Goal: Download file/media

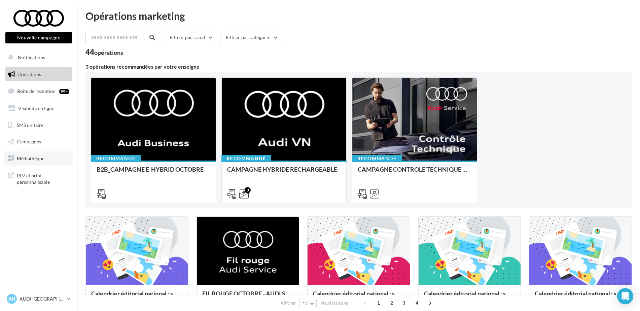
click at [47, 156] on link "Médiathèque" at bounding box center [38, 158] width 69 height 14
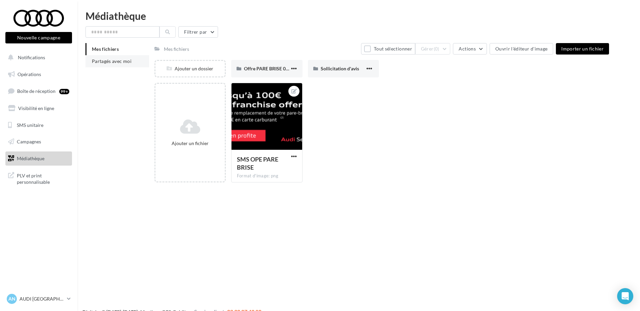
click at [115, 62] on span "Partagés avec moi" at bounding box center [112, 61] width 40 height 6
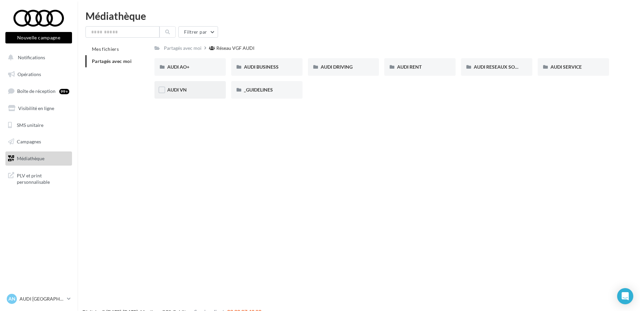
click at [188, 86] on div "AUDI VN" at bounding box center [190, 89] width 46 height 7
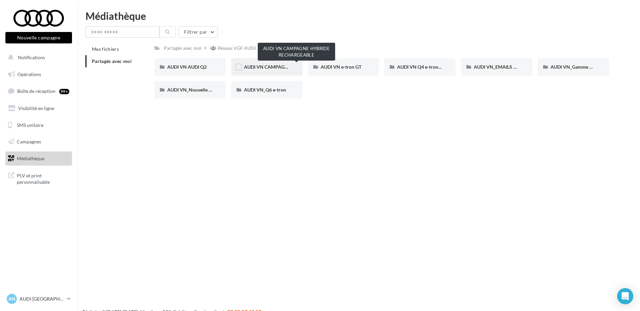
click at [260, 68] on span "AUDI VN CAMPAGNE HYBRIDE RECHARGEABLE" at bounding box center [297, 67] width 106 height 6
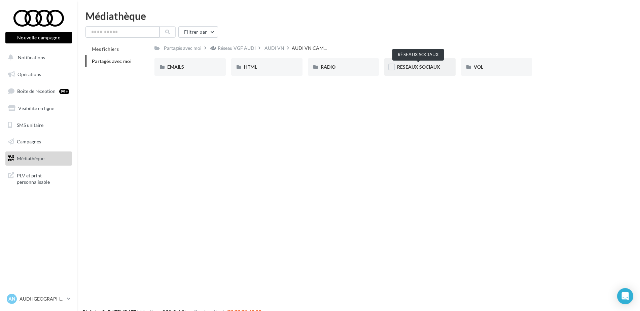
click at [433, 64] on span "RÉSEAUX SOCIAUX" at bounding box center [418, 67] width 43 height 6
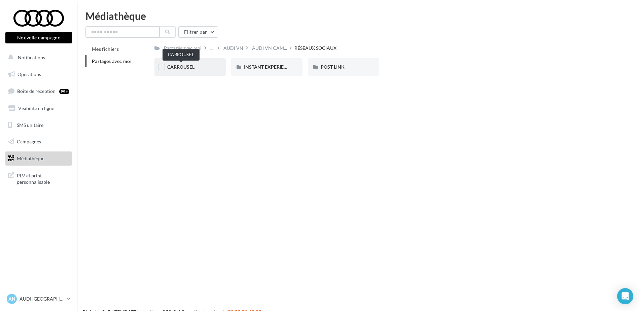
click at [185, 68] on span "CARROUSEL" at bounding box center [180, 67] width 27 height 6
click at [193, 71] on div "A3 TFSI e" at bounding box center [189, 66] width 71 height 17
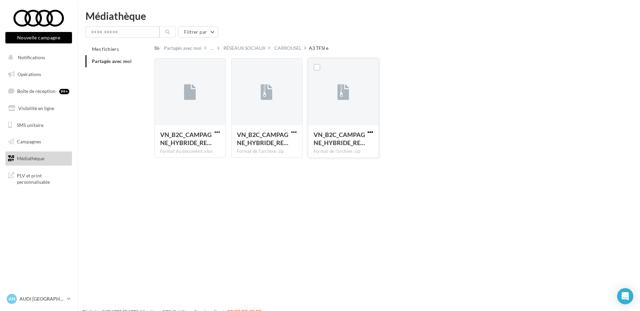
click at [371, 133] on span "button" at bounding box center [370, 132] width 6 height 6
click at [344, 145] on button "Télécharger" at bounding box center [340, 145] width 67 height 17
click at [178, 206] on div "Nouvelle campagne Nouvelle campagne Notifications Opérations Boîte de réception…" at bounding box center [320, 166] width 640 height 311
click at [257, 49] on div "RÉSEAUX SOCIAUX" at bounding box center [244, 48] width 42 height 7
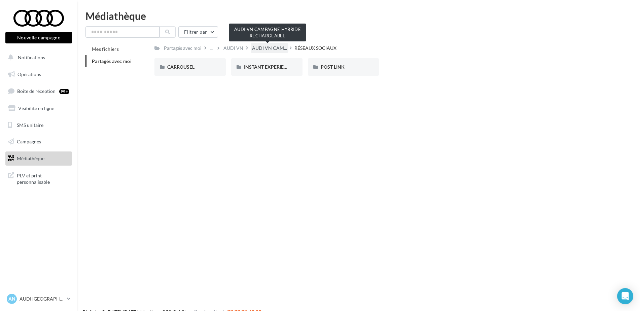
click at [270, 47] on span "AUDI VN CAM..." at bounding box center [269, 48] width 35 height 7
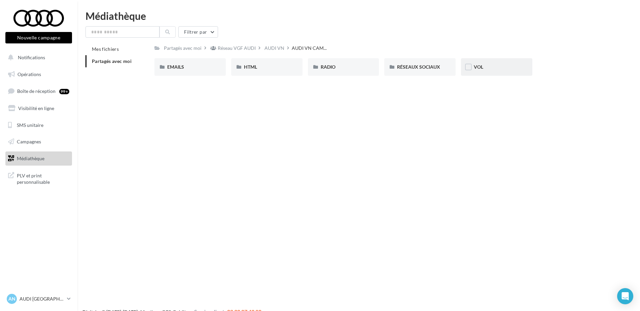
click at [479, 62] on div "VOL" at bounding box center [496, 66] width 71 height 17
click at [201, 66] on div "A3 TFSI e" at bounding box center [190, 67] width 46 height 7
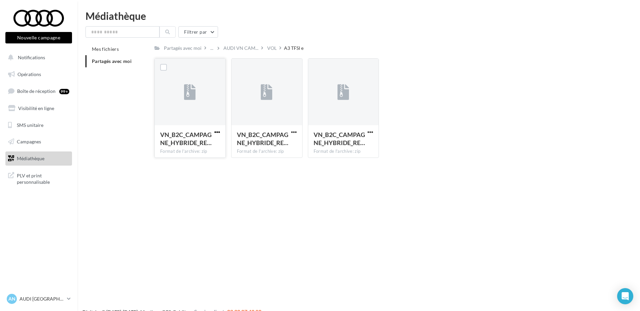
click at [216, 132] on span "button" at bounding box center [217, 132] width 6 height 6
click at [188, 148] on button "Télécharger" at bounding box center [187, 145] width 67 height 17
click at [275, 49] on div "VOL" at bounding box center [272, 48] width 12 height 10
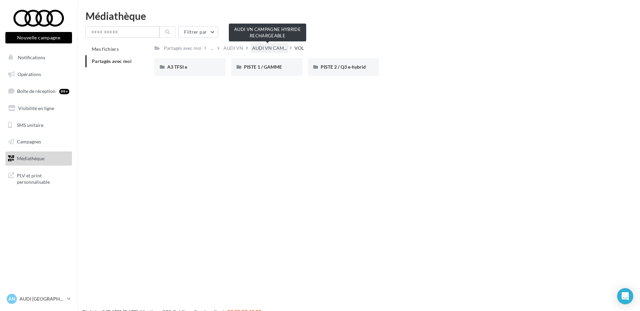
click at [267, 49] on span "AUDI VN CAM..." at bounding box center [269, 48] width 35 height 7
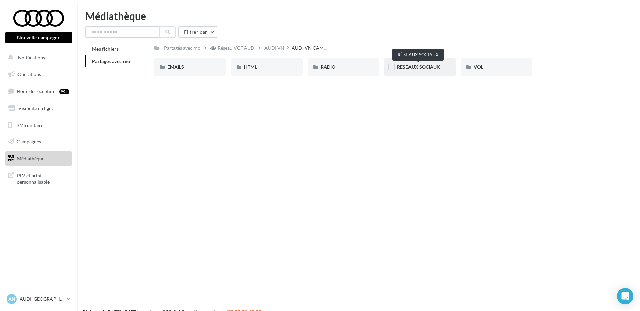
click at [411, 65] on span "RÉSEAUX SOCIAUX" at bounding box center [418, 67] width 43 height 6
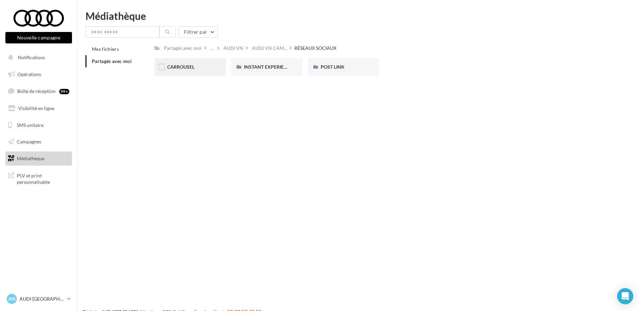
click at [196, 63] on div "CARROUSEL" at bounding box center [189, 66] width 71 height 17
click at [279, 72] on div "Q3 e-hybrid" at bounding box center [266, 66] width 71 height 17
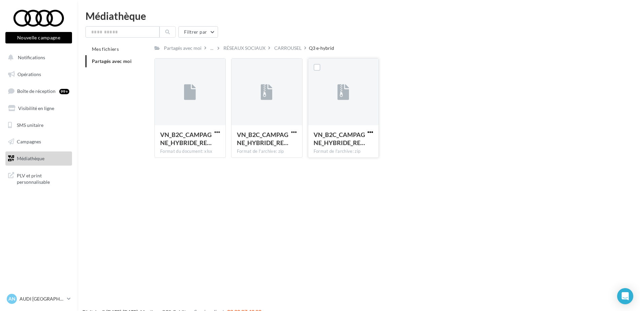
click at [370, 133] on span "button" at bounding box center [370, 132] width 6 height 6
click at [347, 148] on button "Télécharger" at bounding box center [340, 145] width 67 height 17
click at [289, 52] on div "CARROUSEL" at bounding box center [288, 48] width 30 height 10
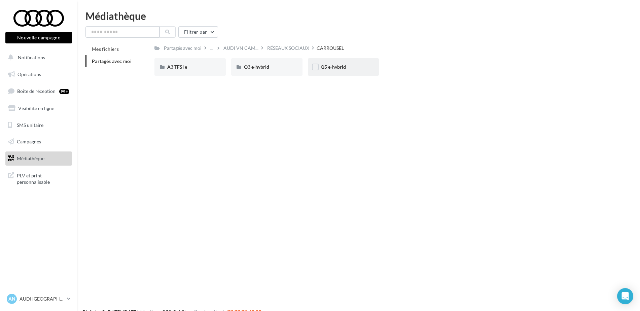
click at [335, 64] on div "Q5 e-hybrid" at bounding box center [344, 67] width 46 height 7
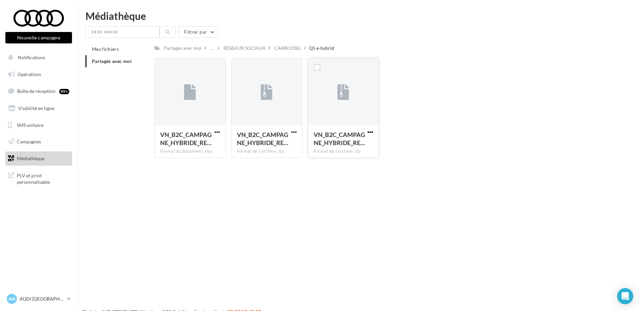
click at [370, 132] on span "button" at bounding box center [370, 132] width 6 height 6
click at [347, 145] on button "Télécharger" at bounding box center [340, 145] width 67 height 17
click at [285, 49] on div "CARROUSEL" at bounding box center [287, 48] width 27 height 7
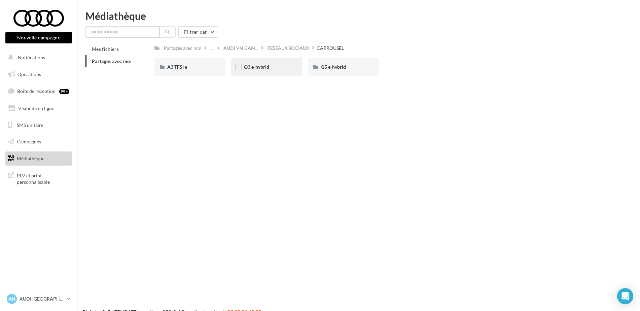
click at [275, 73] on div "Q3 e-hybrid" at bounding box center [266, 66] width 71 height 17
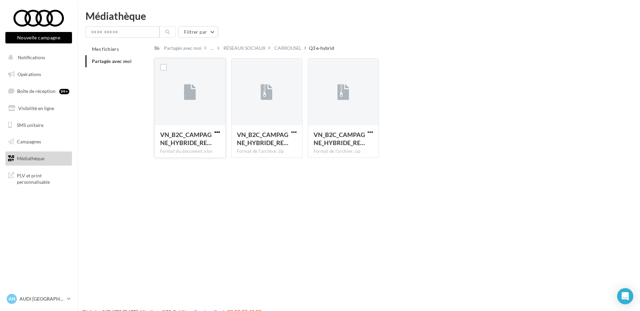
click at [216, 132] on span "button" at bounding box center [217, 132] width 6 height 6
click at [192, 145] on button "Télécharger" at bounding box center [187, 145] width 67 height 17
click at [206, 196] on div "Nouvelle campagne Nouvelle campagne Notifications Opérations Boîte de réception…" at bounding box center [320, 166] width 640 height 311
click at [282, 48] on div "CARROUSEL" at bounding box center [287, 48] width 27 height 7
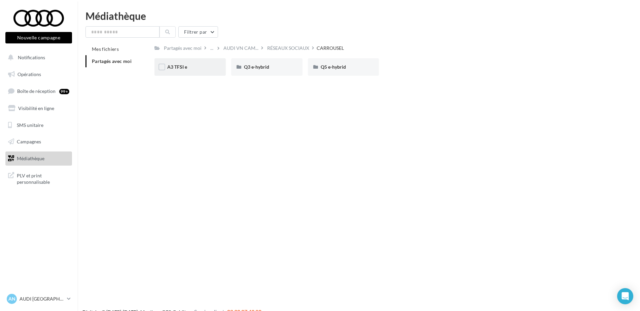
click at [200, 67] on div "A3 TFSI e" at bounding box center [190, 67] width 46 height 7
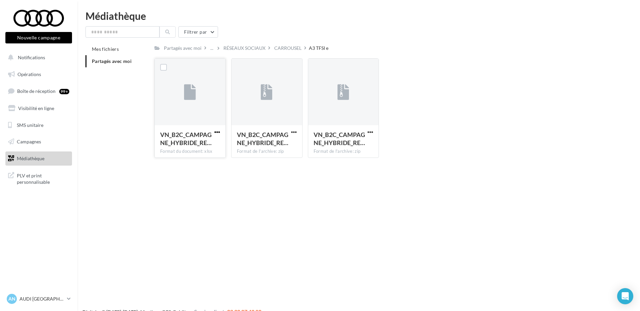
click at [217, 131] on span "button" at bounding box center [217, 132] width 6 height 6
click at [198, 142] on button "Télécharger" at bounding box center [187, 145] width 67 height 17
click at [40, 296] on p "AUDI [GEOGRAPHIC_DATA]" at bounding box center [42, 298] width 45 height 7
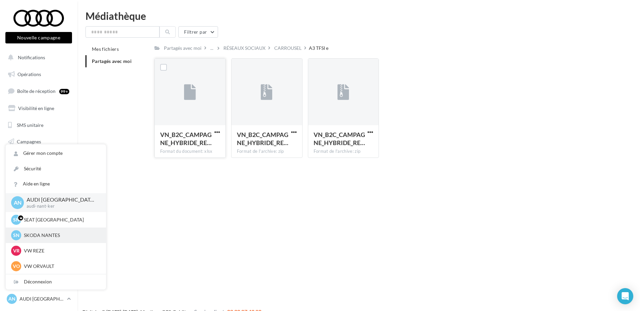
scroll to position [15, 0]
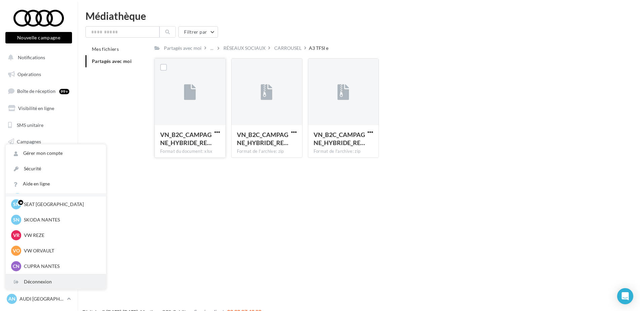
click at [50, 282] on div "Déconnexion" at bounding box center [56, 281] width 100 height 15
